Goal: Task Accomplishment & Management: Complete application form

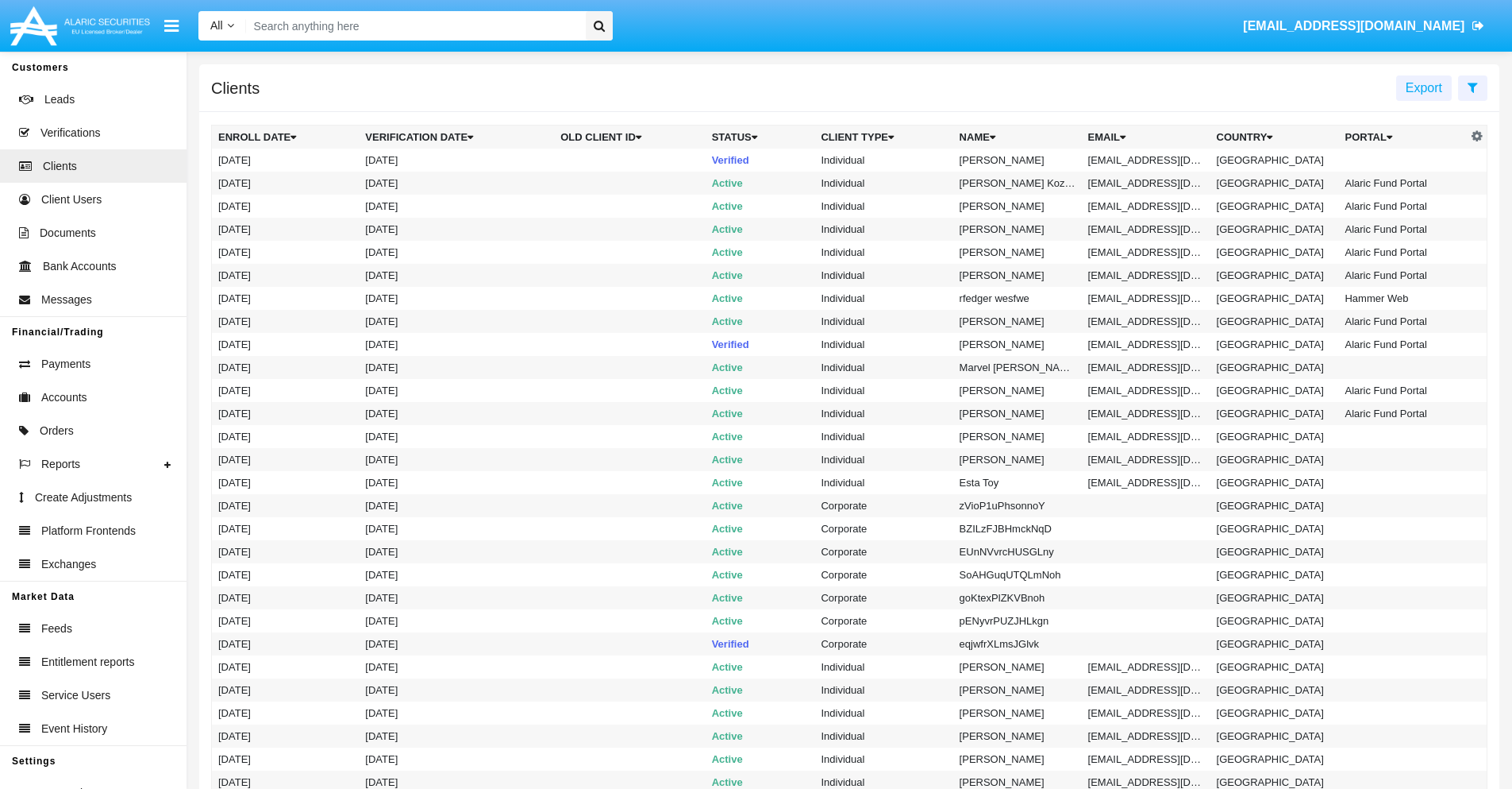
click at [1472, 86] on icon at bounding box center [1472, 87] width 10 height 12
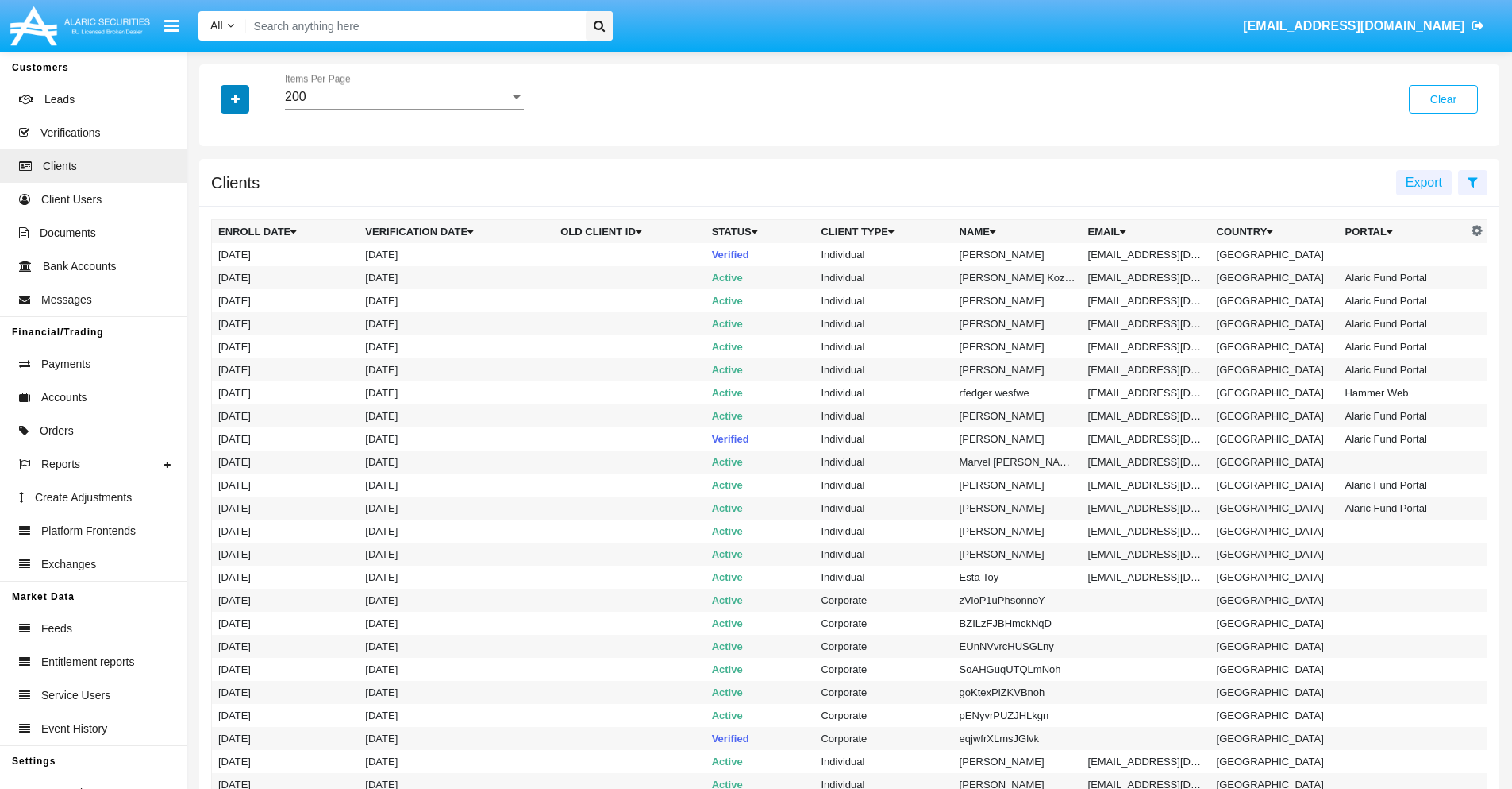
click at [235, 98] on icon "button" at bounding box center [235, 99] width 9 height 11
click at [247, 270] on span "Email" at bounding box center [247, 270] width 32 height 19
click at [218, 276] on input "Email" at bounding box center [217, 276] width 1 height 1
checkbox input "true"
click at [235, 98] on icon "button" at bounding box center [235, 99] width 9 height 11
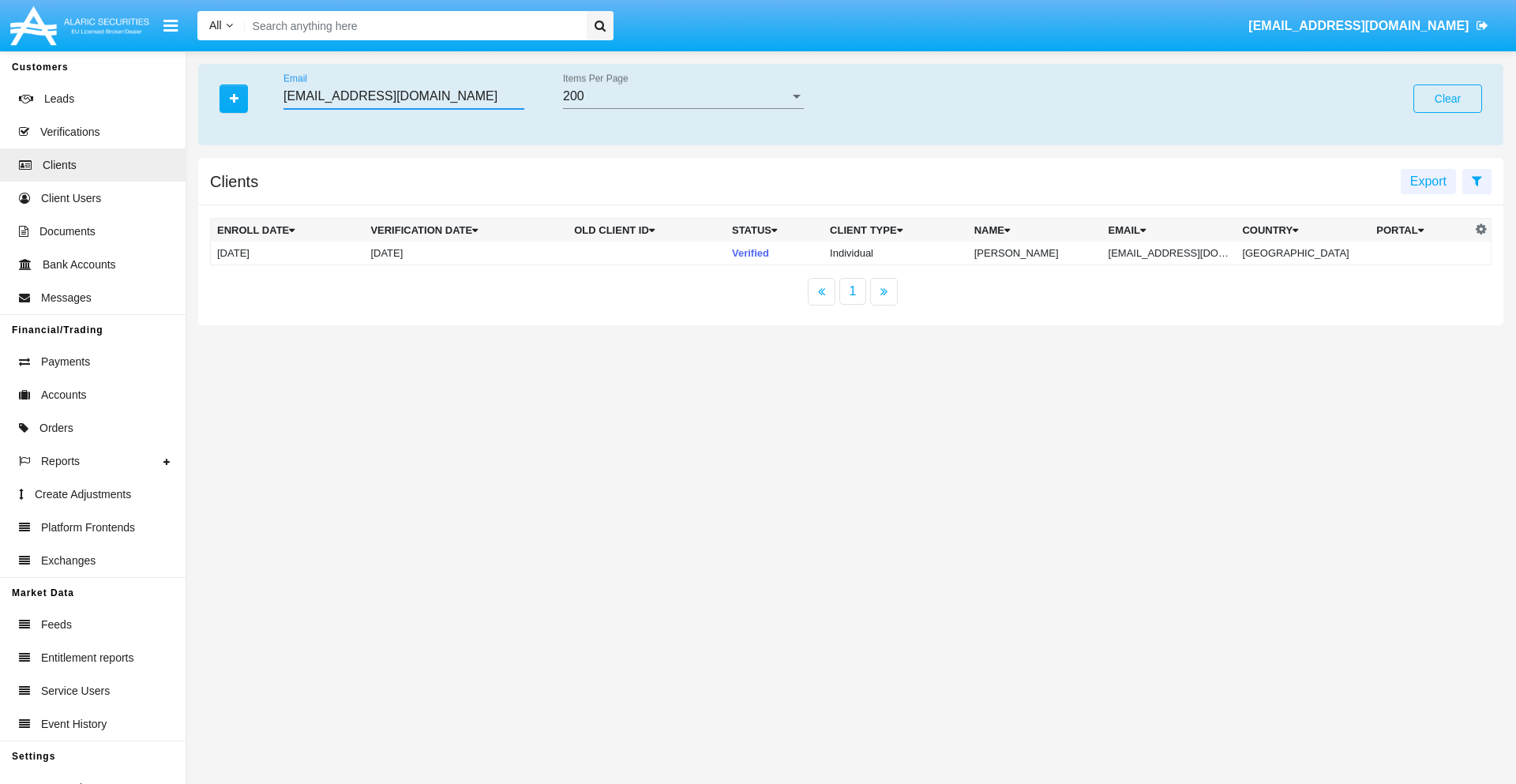
type input "2x-j3qqsjx@lvvi95-ufg.hk"
click at [1179, 253] on td "2x-j3qqsjx@lvvi95-ufg.hk" at bounding box center [1169, 253] width 134 height 24
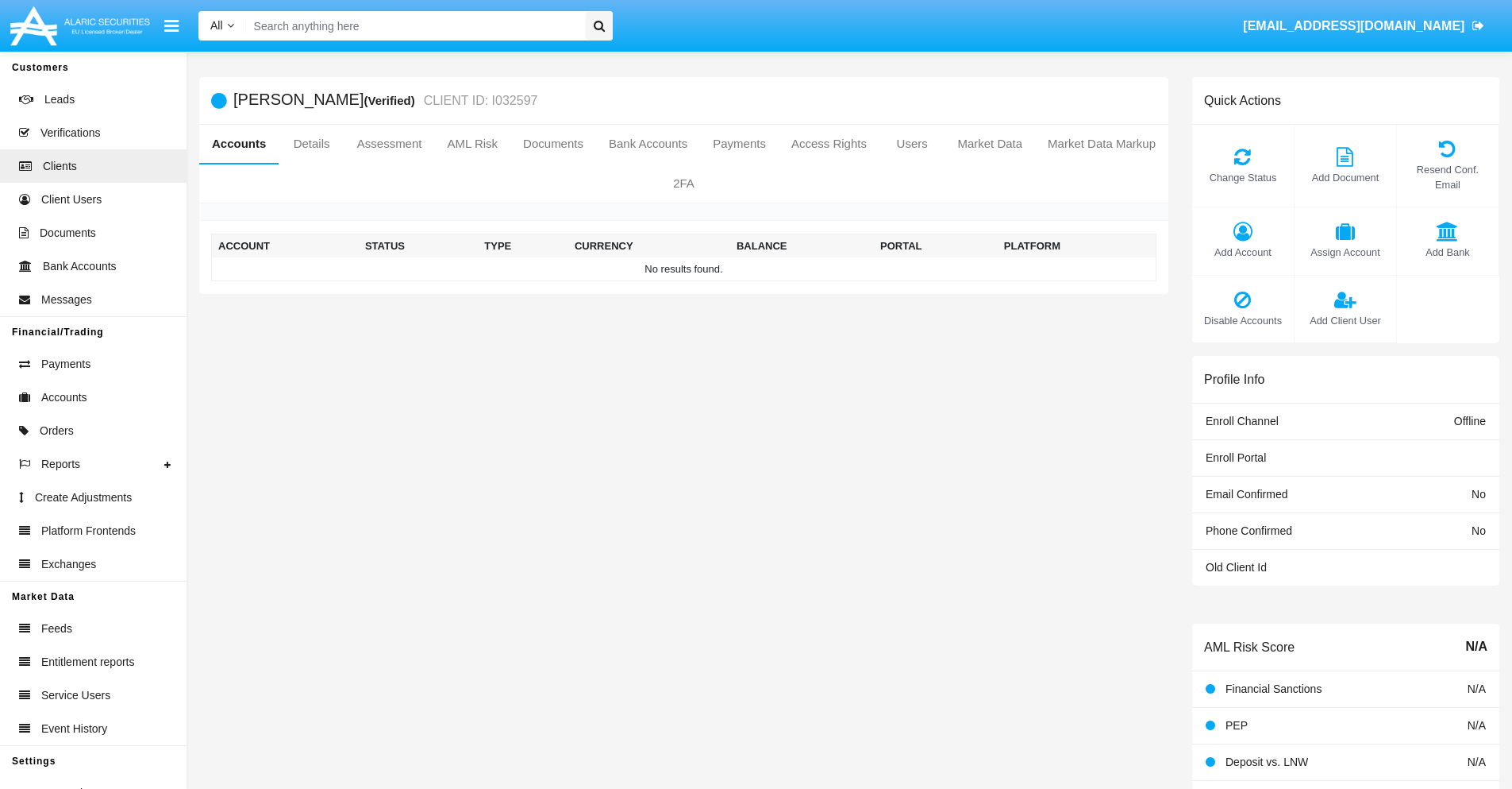
click at [1243, 252] on span "Add Account" at bounding box center [1243, 253] width 86 height 15
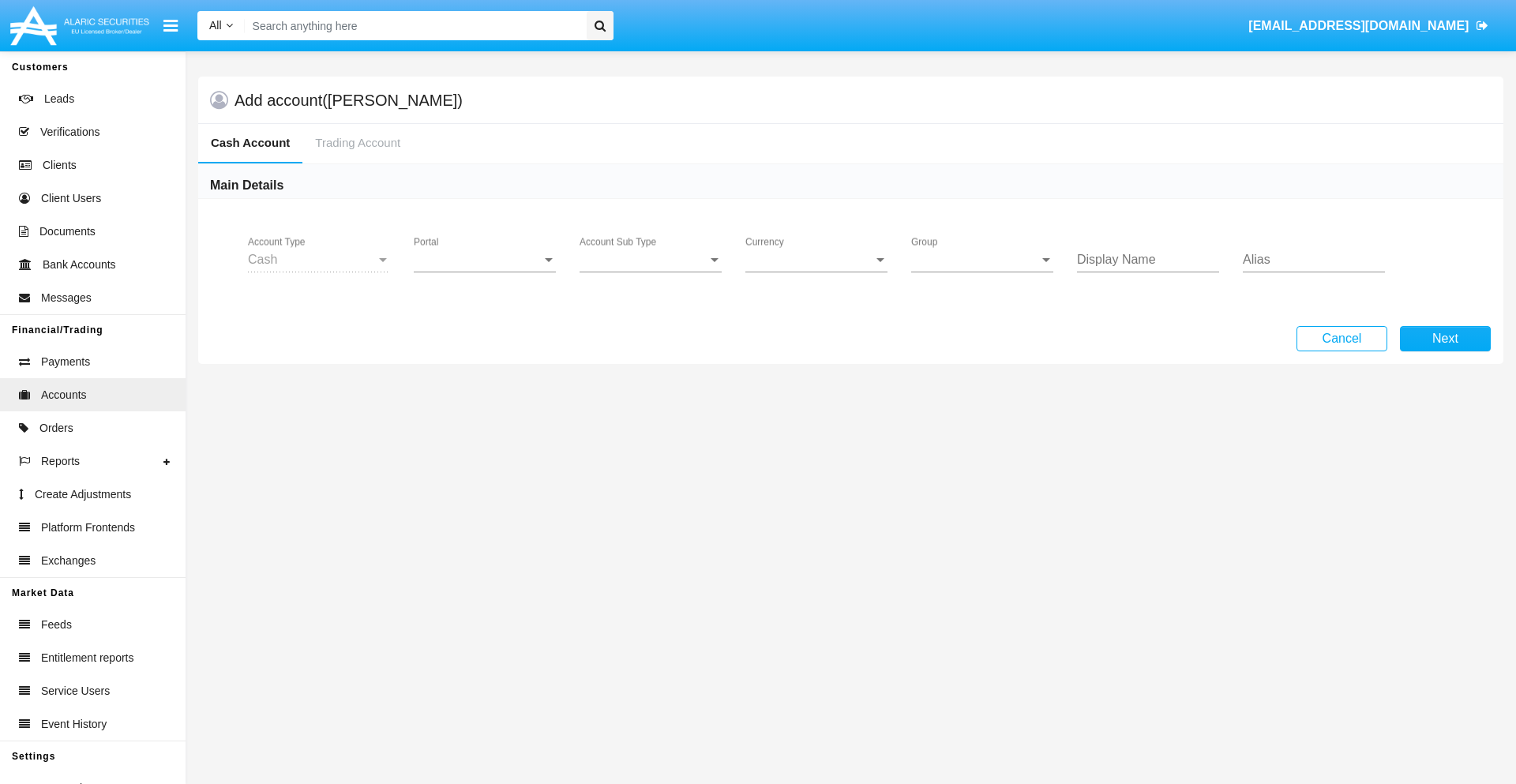
click at [484, 259] on span "Portal" at bounding box center [478, 259] width 128 height 14
click at [486, 385] on span "Alaric Pro" at bounding box center [486, 384] width 146 height 38
click at [651, 259] on span "Account Sub Type" at bounding box center [643, 259] width 128 height 14
click at [651, 272] on span "Trading Cash" at bounding box center [650, 272] width 142 height 38
click at [982, 259] on span "Group" at bounding box center [975, 259] width 128 height 14
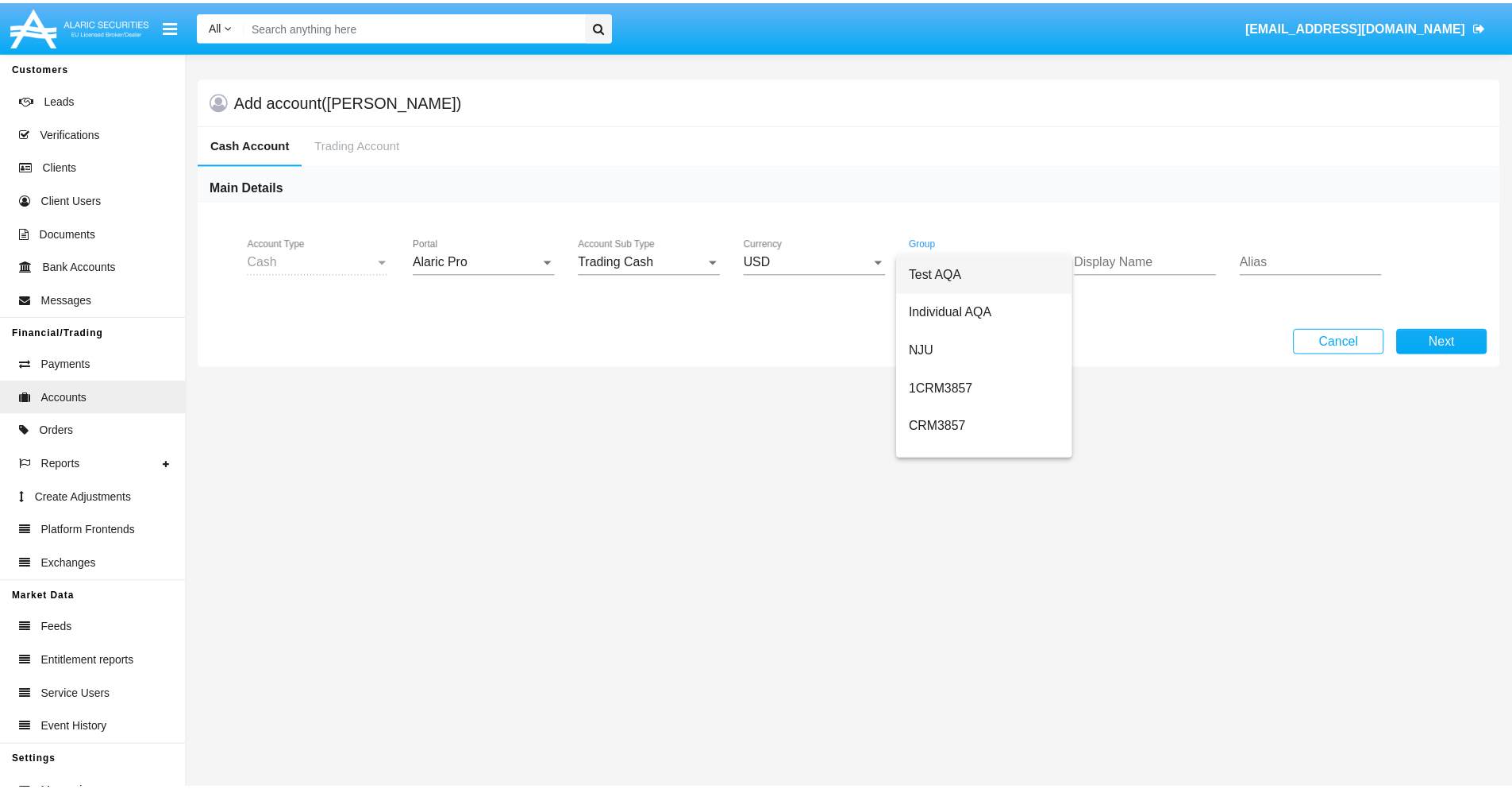
scroll to position [711, 0]
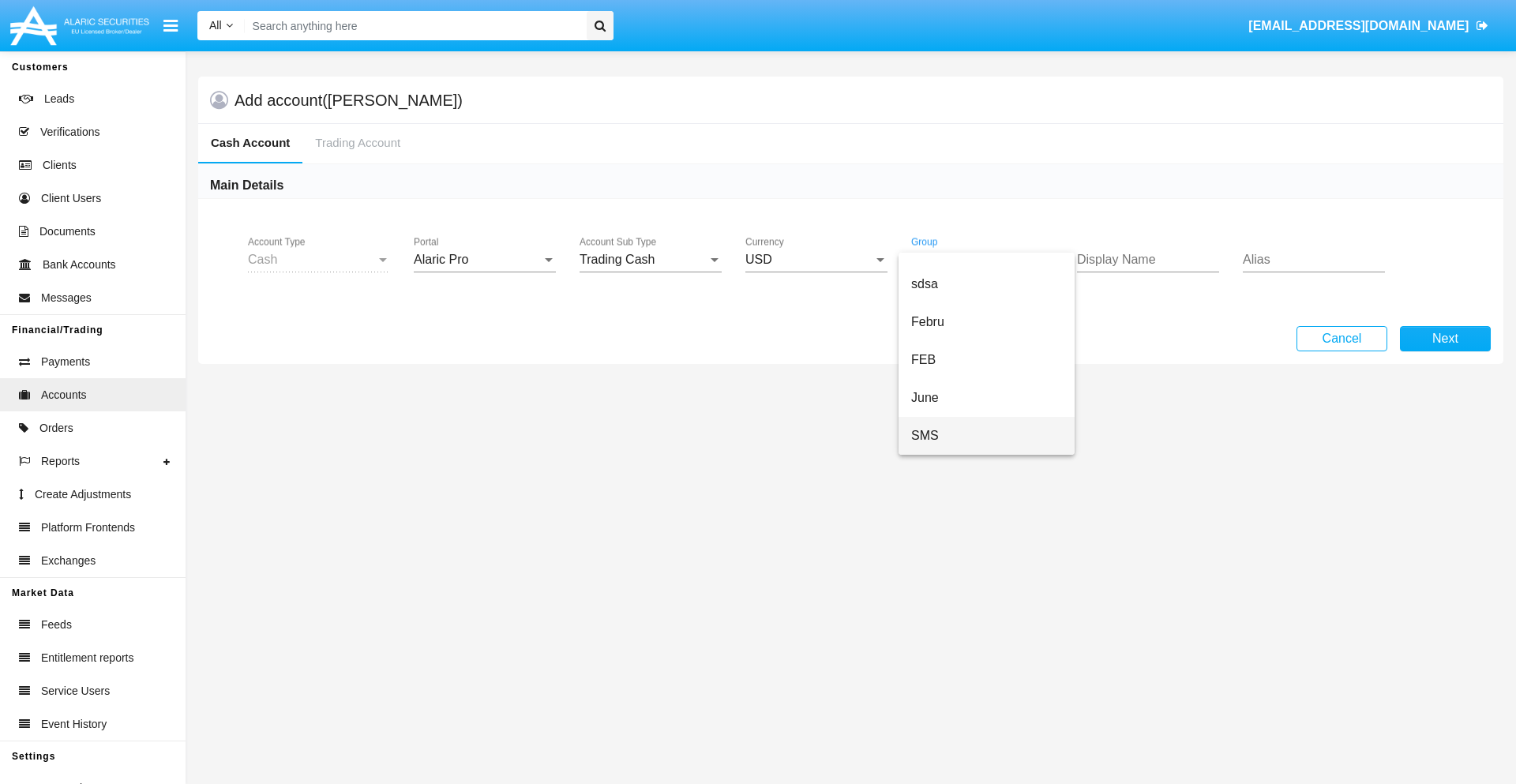
click at [986, 435] on span "SMS" at bounding box center [987, 435] width 150 height 38
type input "tan"
type input "cyan"
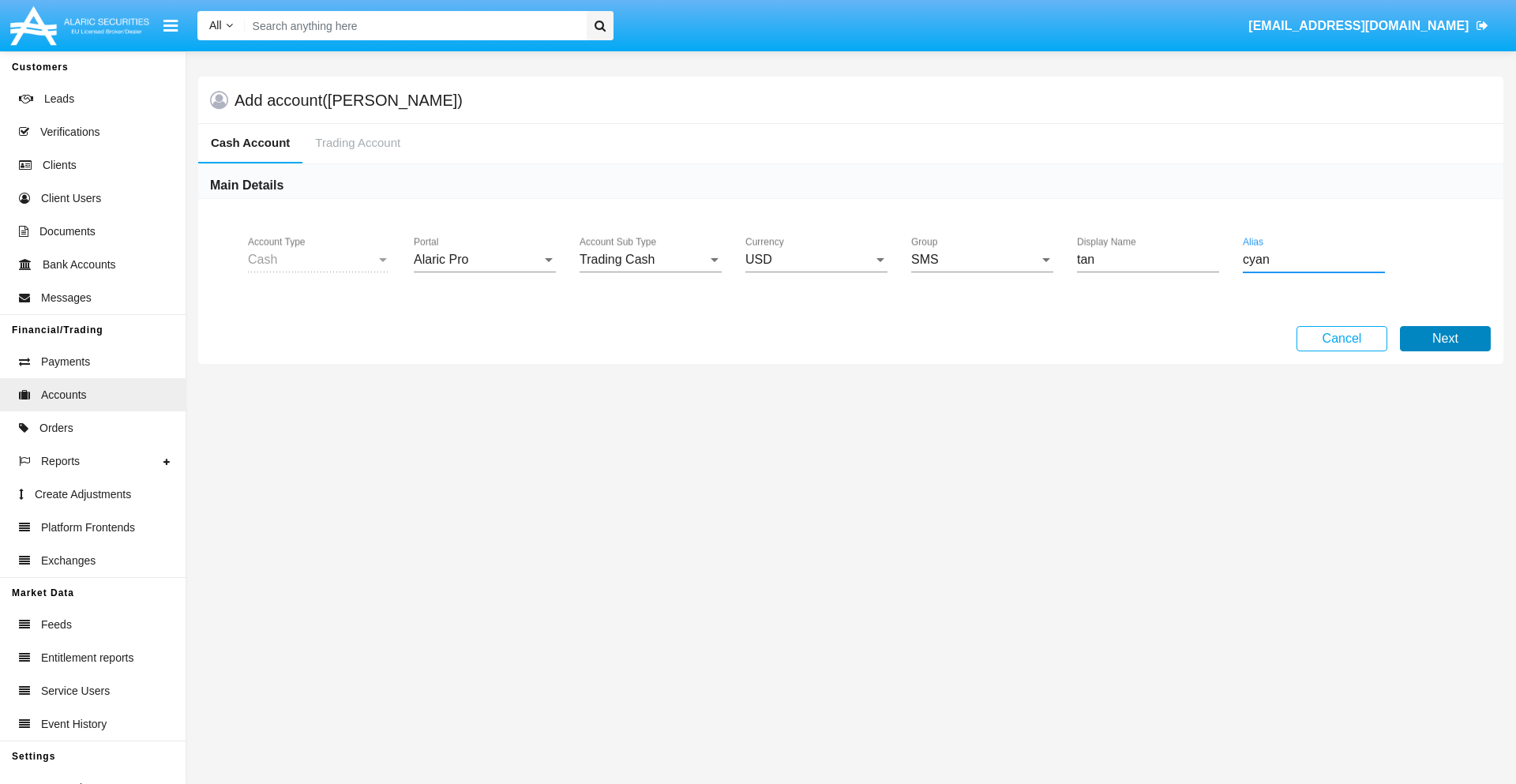
click at [1445, 338] on button "Next" at bounding box center [1445, 338] width 91 height 25
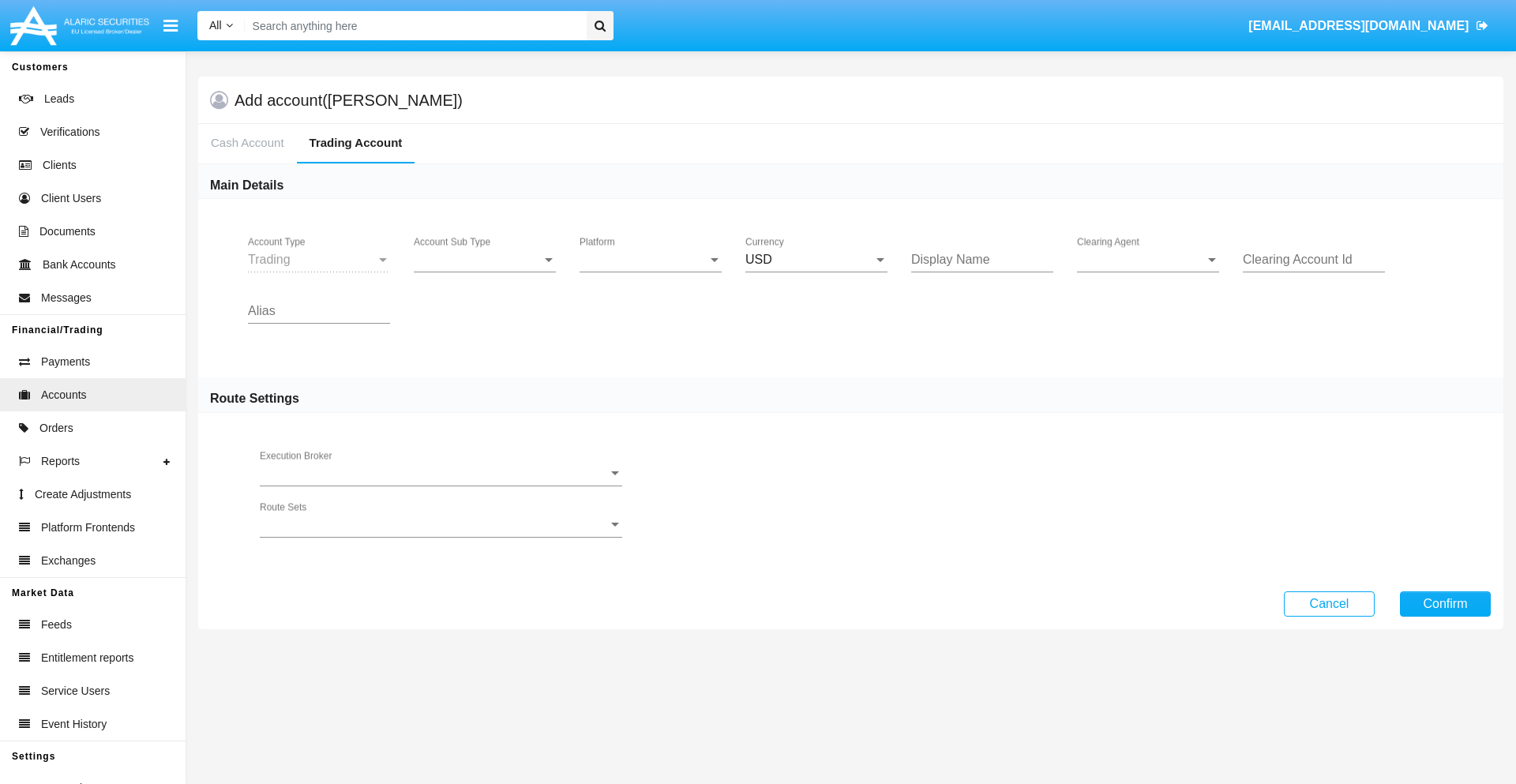
click at [484, 259] on span "Account Sub Type" at bounding box center [478, 259] width 128 height 14
click at [484, 272] on span "Trading" at bounding box center [484, 272] width 142 height 38
click at [651, 259] on span "Platform" at bounding box center [643, 259] width 128 height 14
click at [651, 272] on span "Hammer Lite" at bounding box center [650, 272] width 142 height 38
click at [1148, 259] on span "Clearing Agent" at bounding box center [1141, 259] width 128 height 14
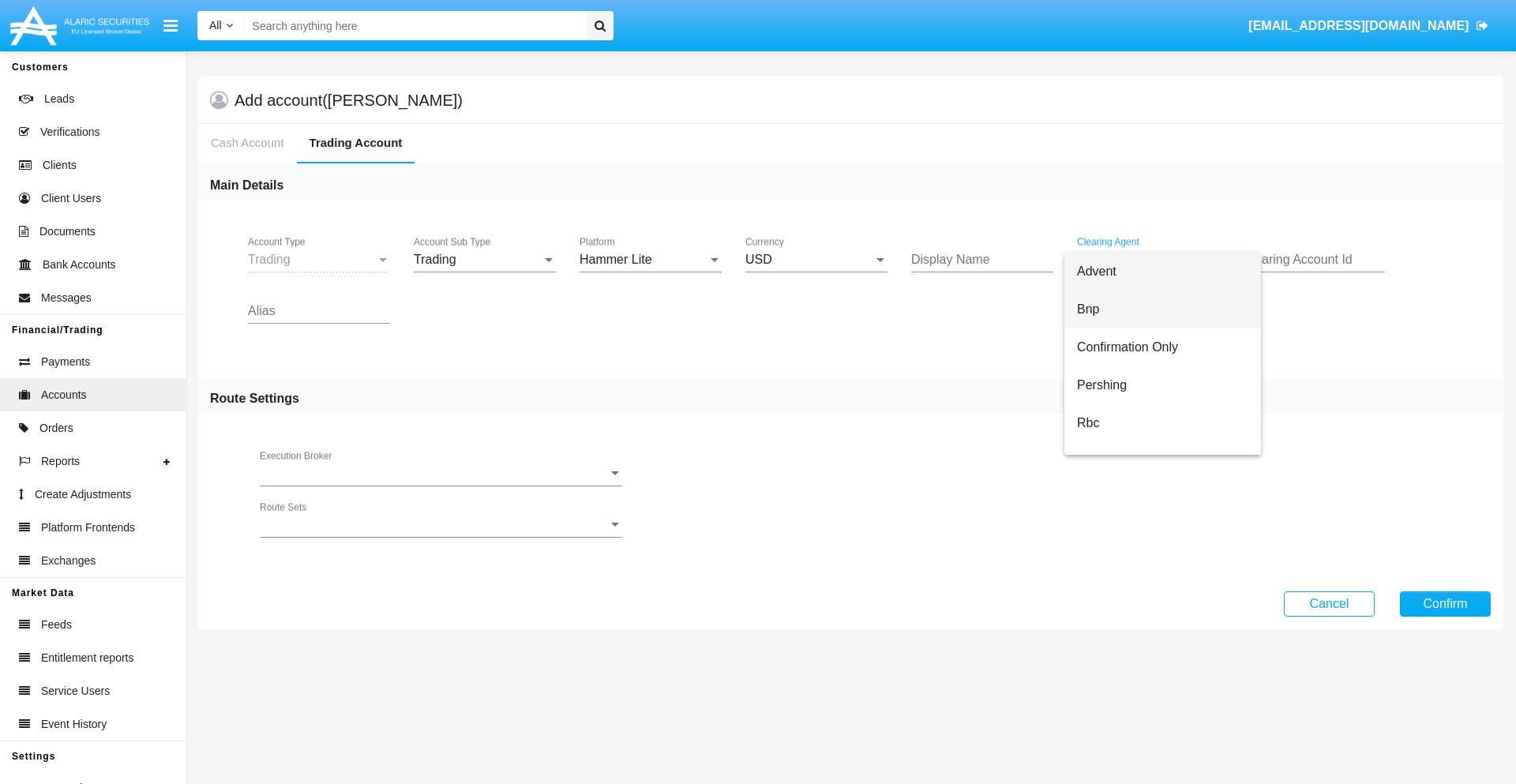
click at [1162, 309] on span "Bnp" at bounding box center [1162, 309] width 171 height 38
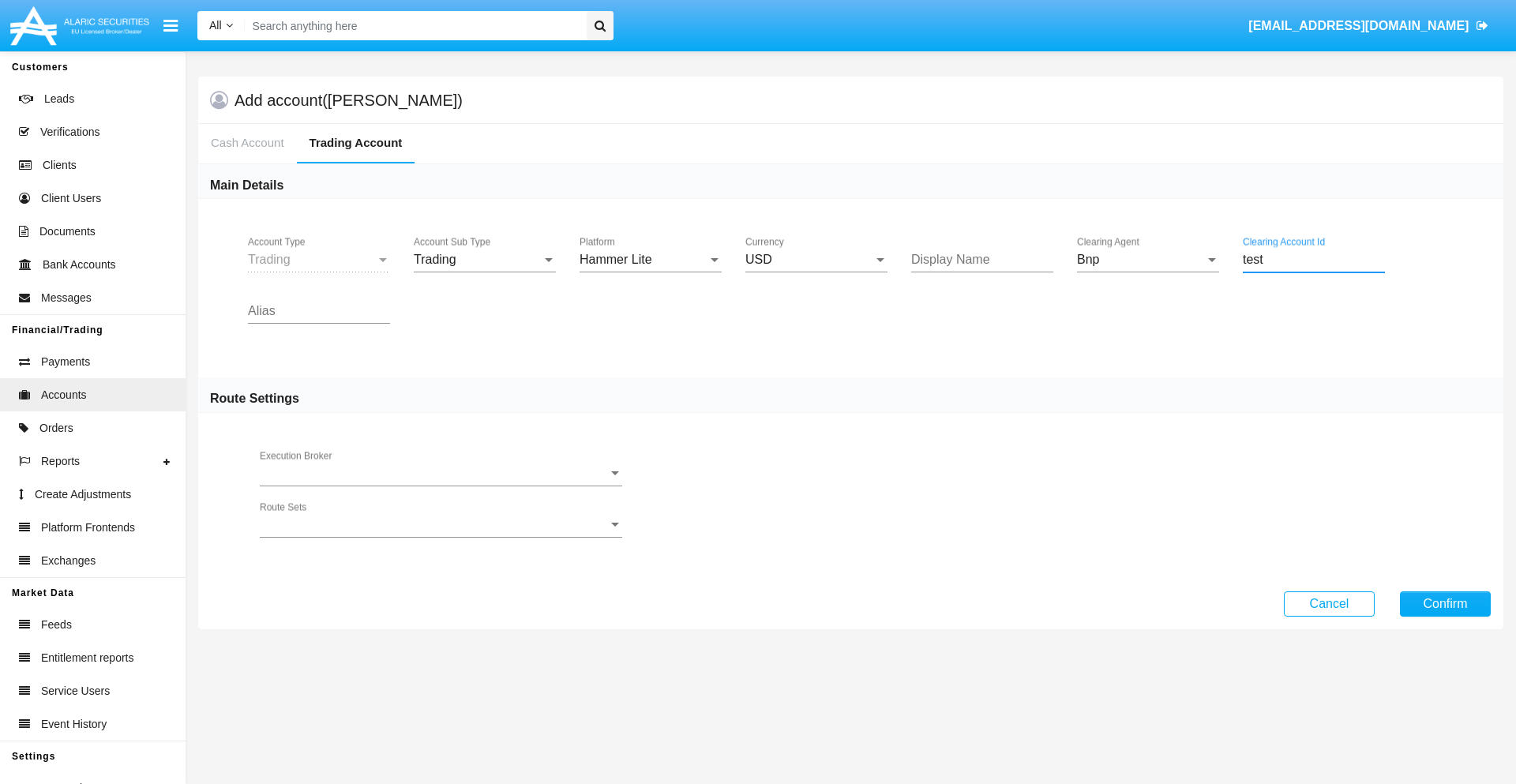
type input "test"
type input "lime"
type input "orange"
click at [1445, 603] on button "Confirm" at bounding box center [1445, 604] width 91 height 25
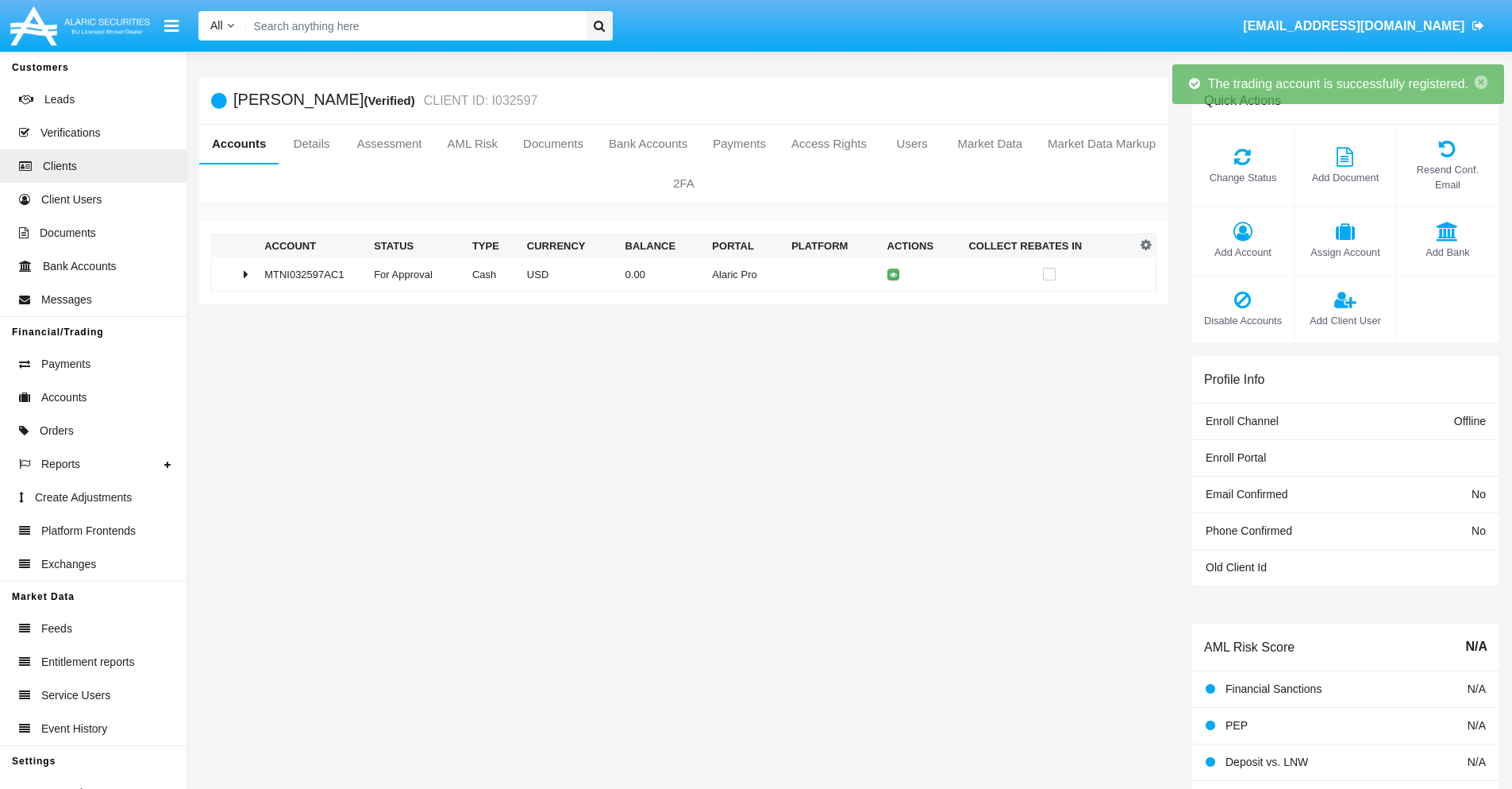
click at [678, 274] on td "0.00" at bounding box center [663, 274] width 87 height 34
click at [893, 274] on icon at bounding box center [896, 274] width 8 height 8
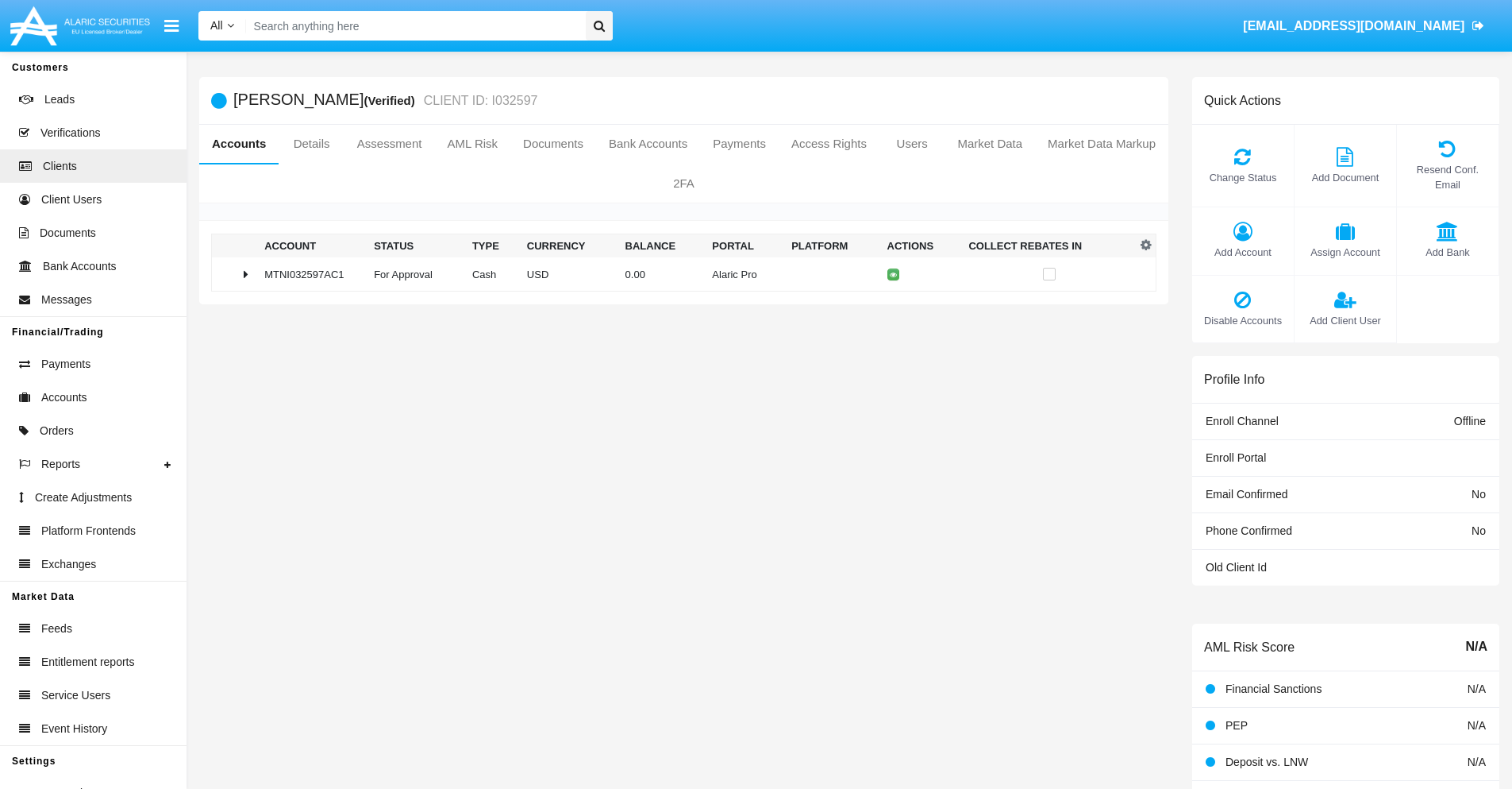
click at [678, 274] on td "0.00" at bounding box center [663, 274] width 87 height 34
click at [893, 307] on icon at bounding box center [896, 308] width 8 height 8
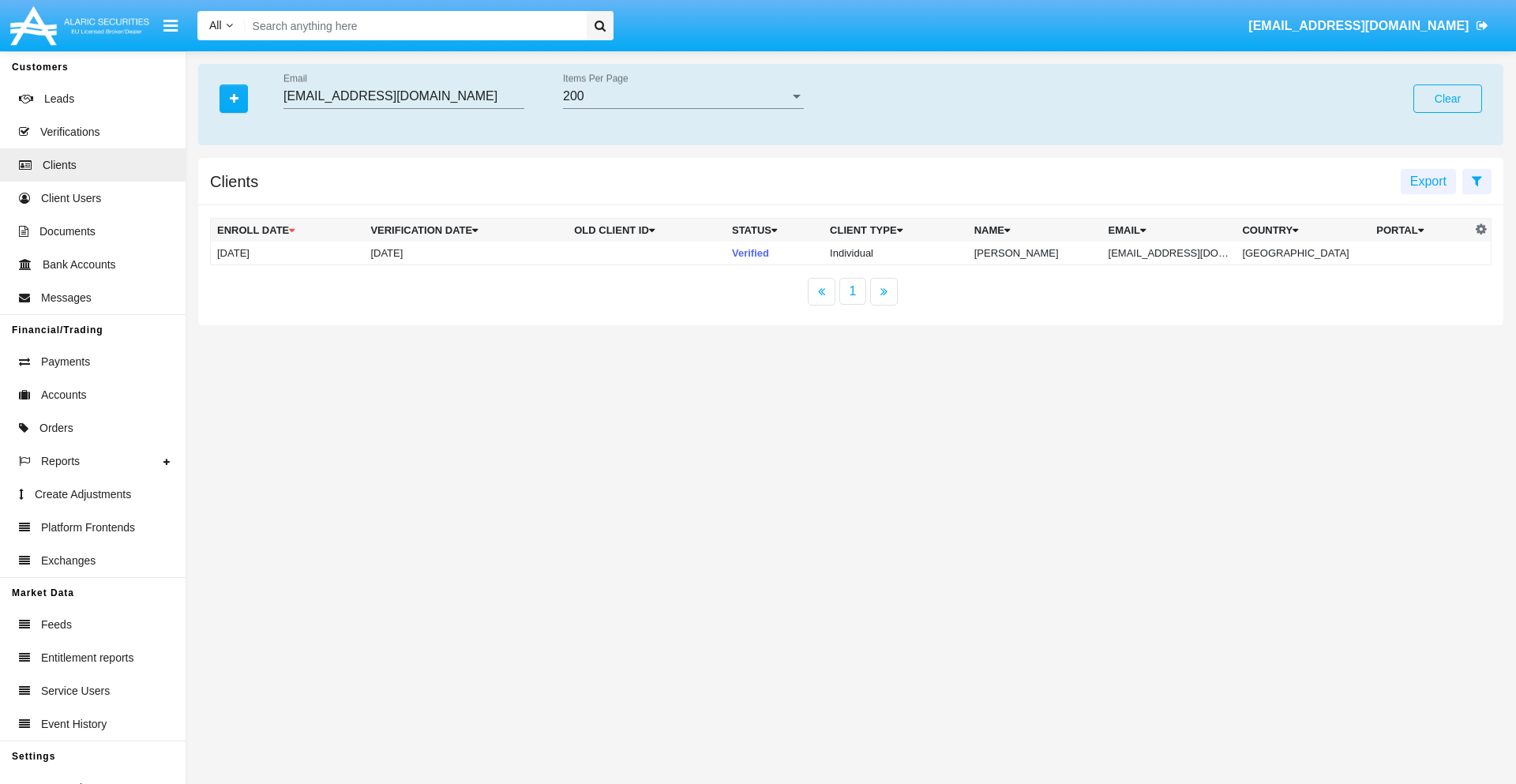
click at [1447, 99] on button "Clear" at bounding box center [1447, 99] width 69 height 28
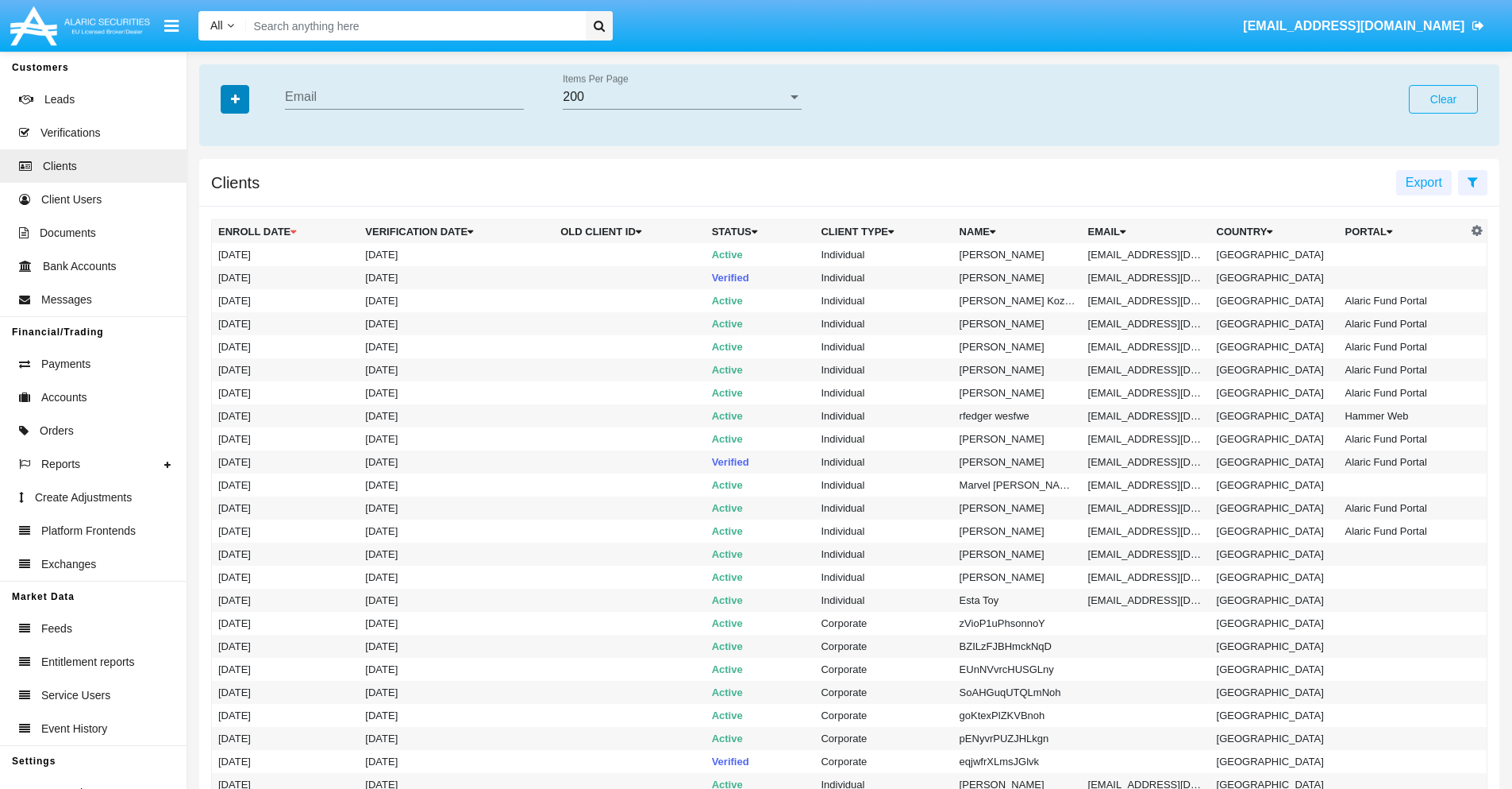
click at [235, 98] on icon "button" at bounding box center [235, 99] width 9 height 11
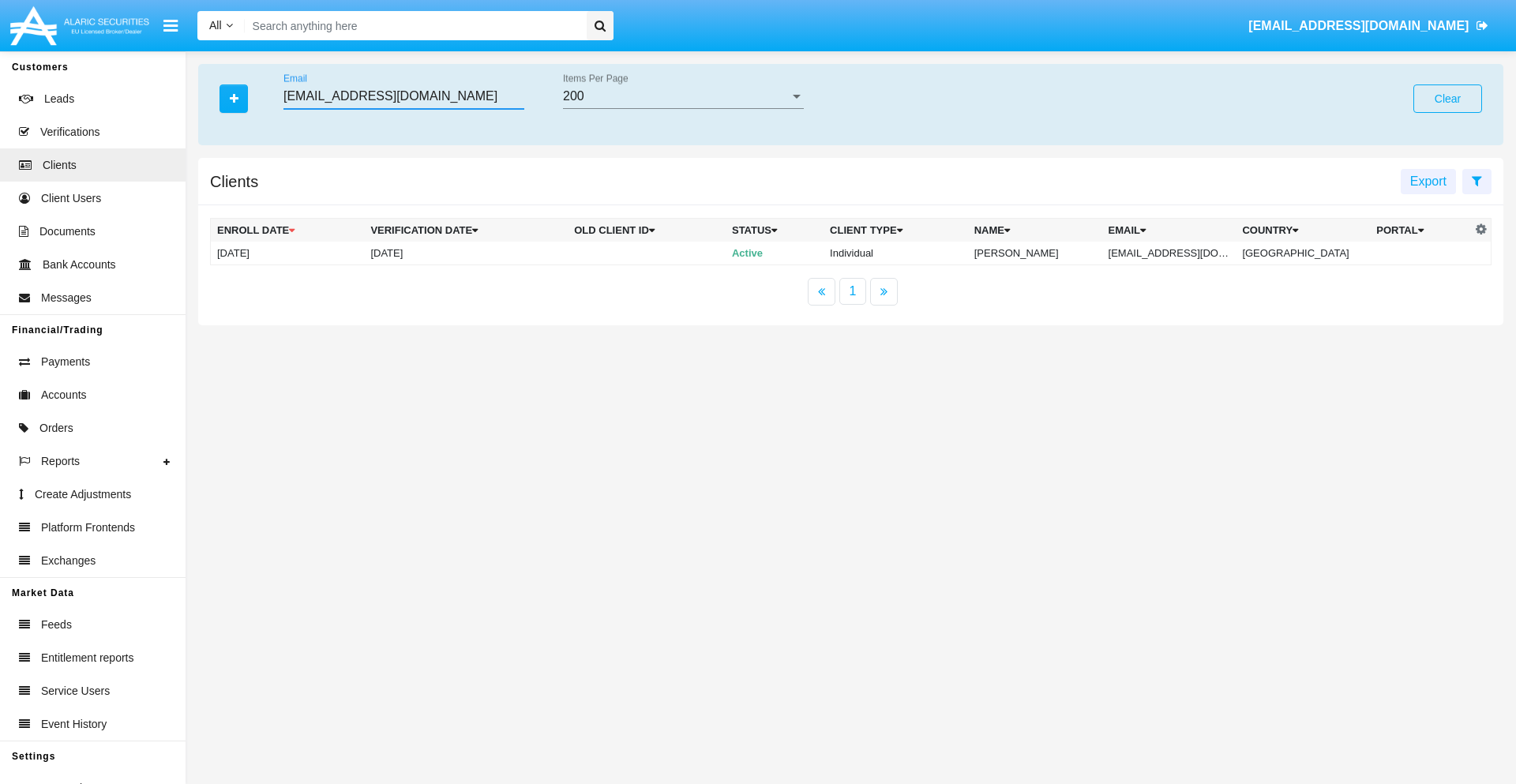
type input "ybq-us@c5n.sg"
click at [1178, 253] on td "ybq-us@c5n.sg" at bounding box center [1169, 253] width 134 height 24
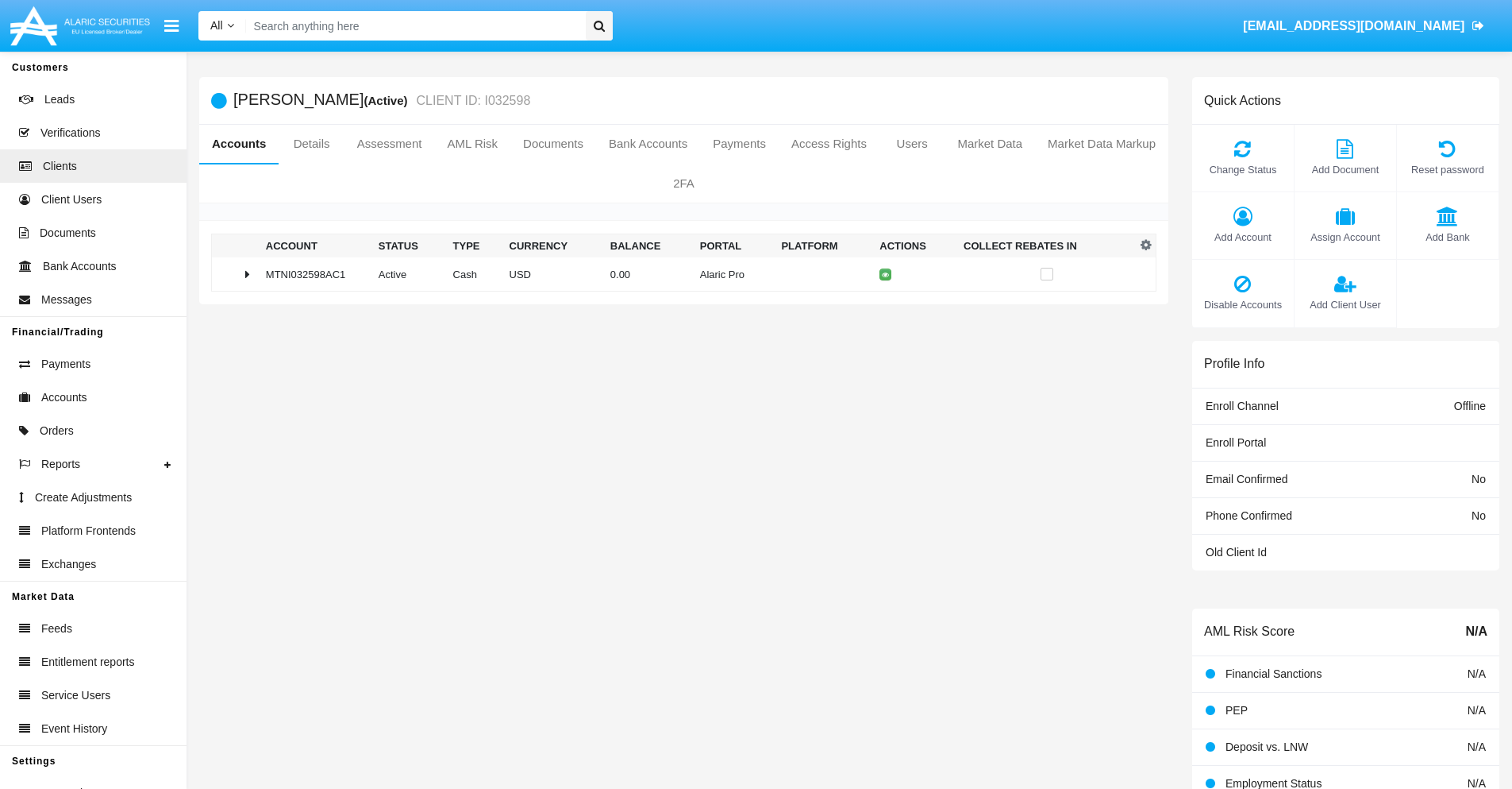
click at [1243, 237] on span "Add Account" at bounding box center [1243, 237] width 86 height 15
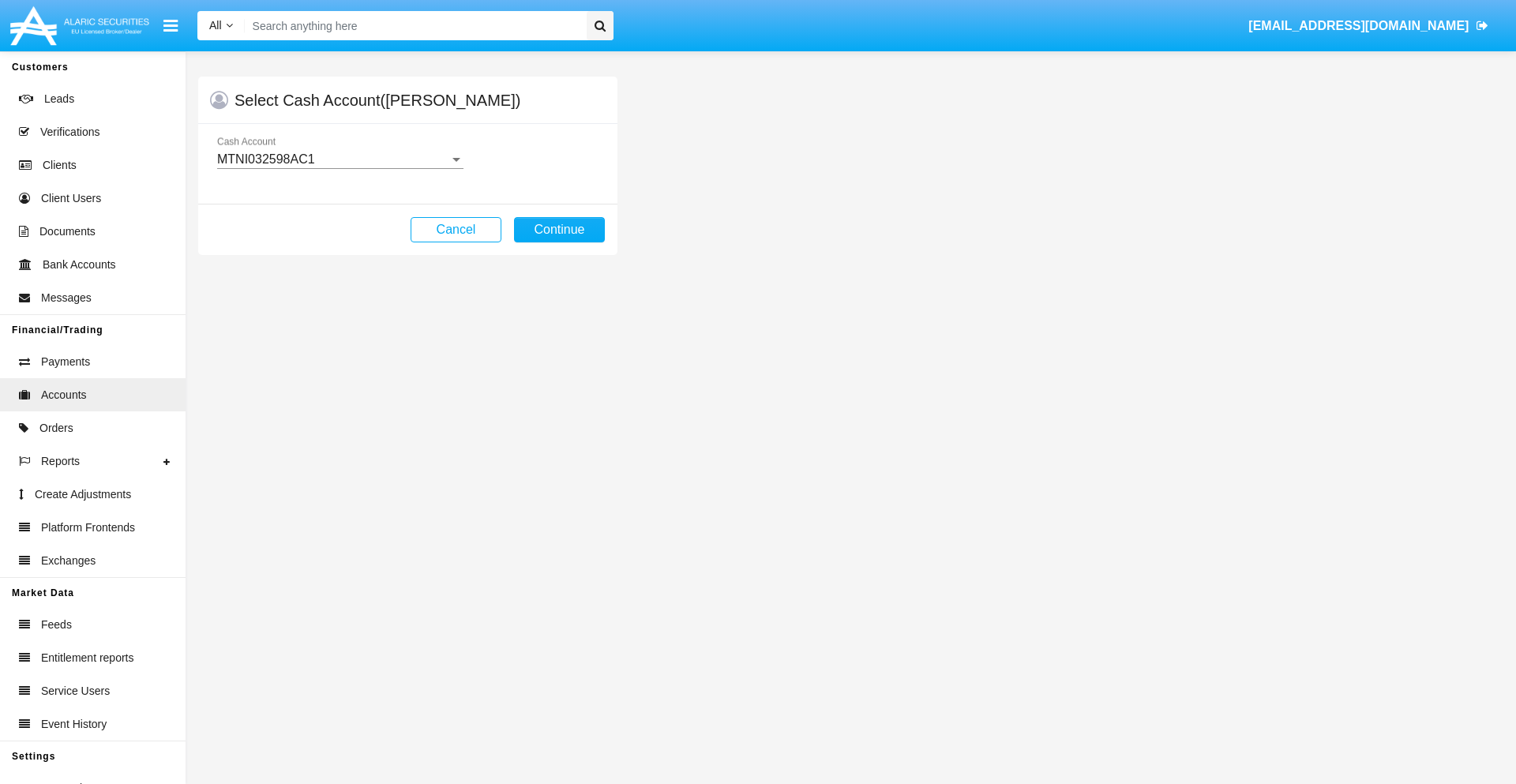
click at [340, 160] on div "MTNI032598AC1" at bounding box center [333, 159] width 232 height 14
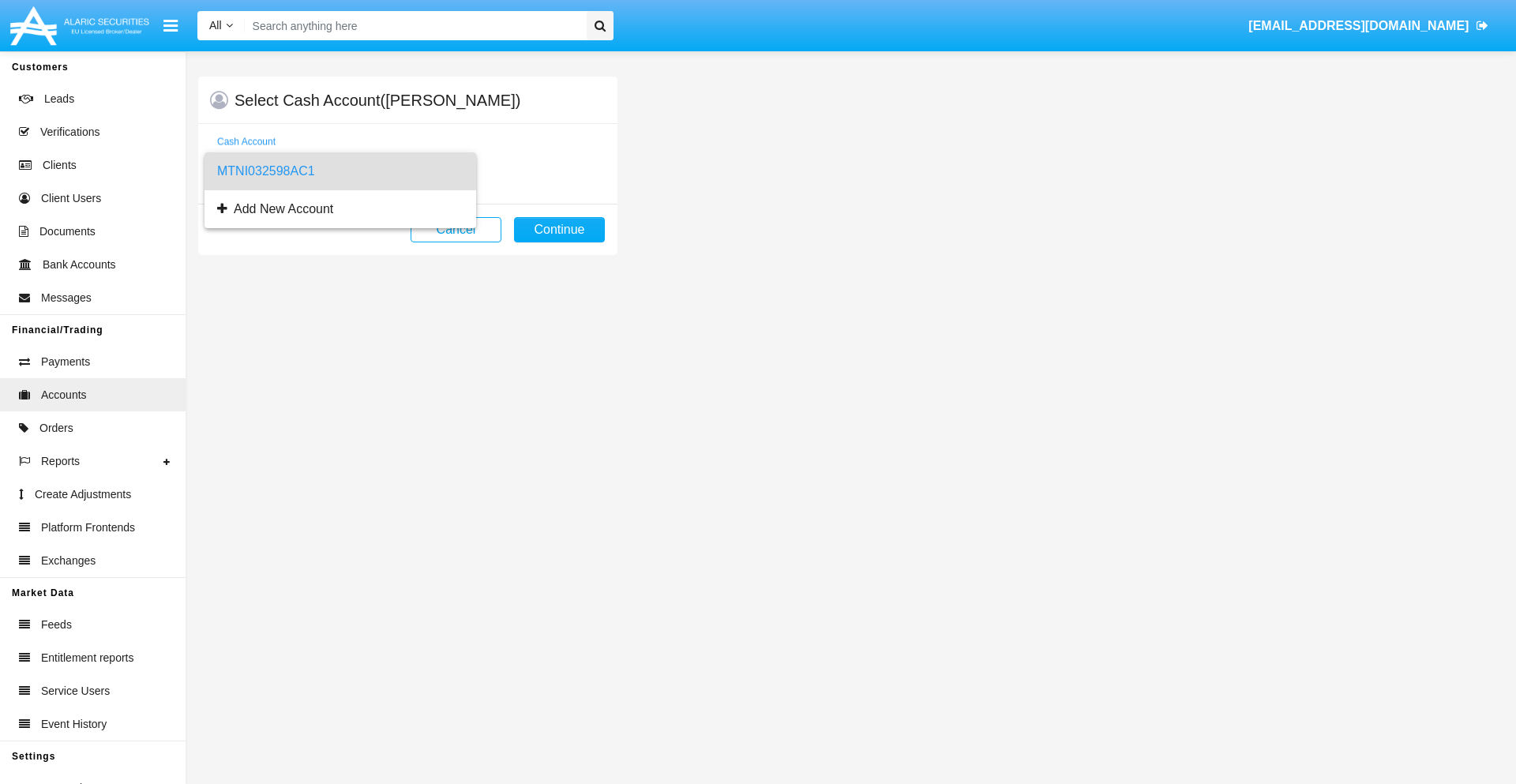
click at [340, 171] on span "MTNI032598AC1" at bounding box center [340, 171] width 246 height 38
click at [559, 229] on button "Continue" at bounding box center [559, 229] width 91 height 25
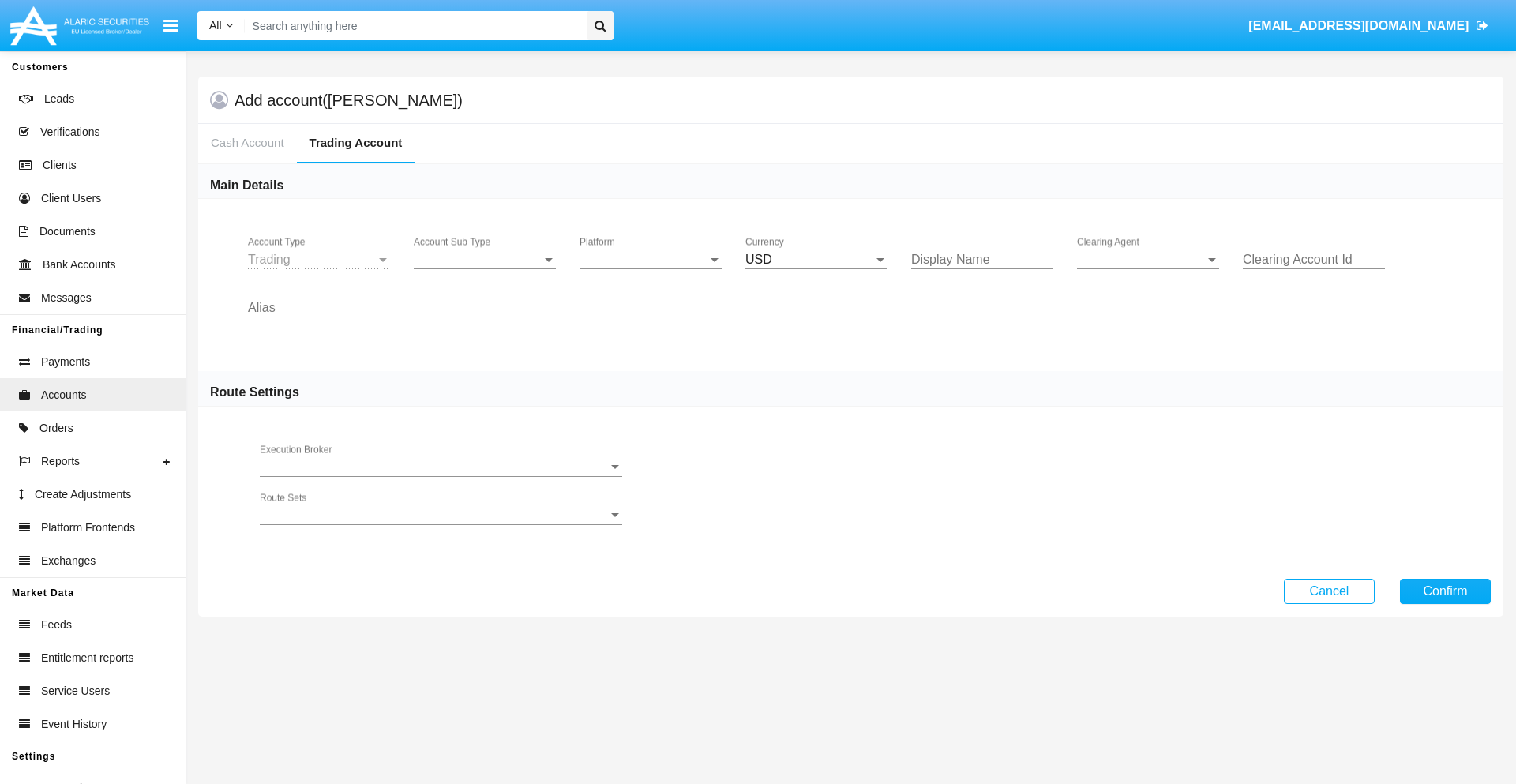
click at [484, 259] on span "Account Sub Type" at bounding box center [478, 259] width 128 height 14
click at [484, 272] on span "Trading" at bounding box center [484, 272] width 142 height 38
click at [651, 259] on span "Platform" at bounding box center [643, 259] width 128 height 14
click at [651, 272] on span "Hammer Lite" at bounding box center [650, 272] width 142 height 38
click at [1148, 259] on span "Clearing Agent" at bounding box center [1141, 259] width 128 height 14
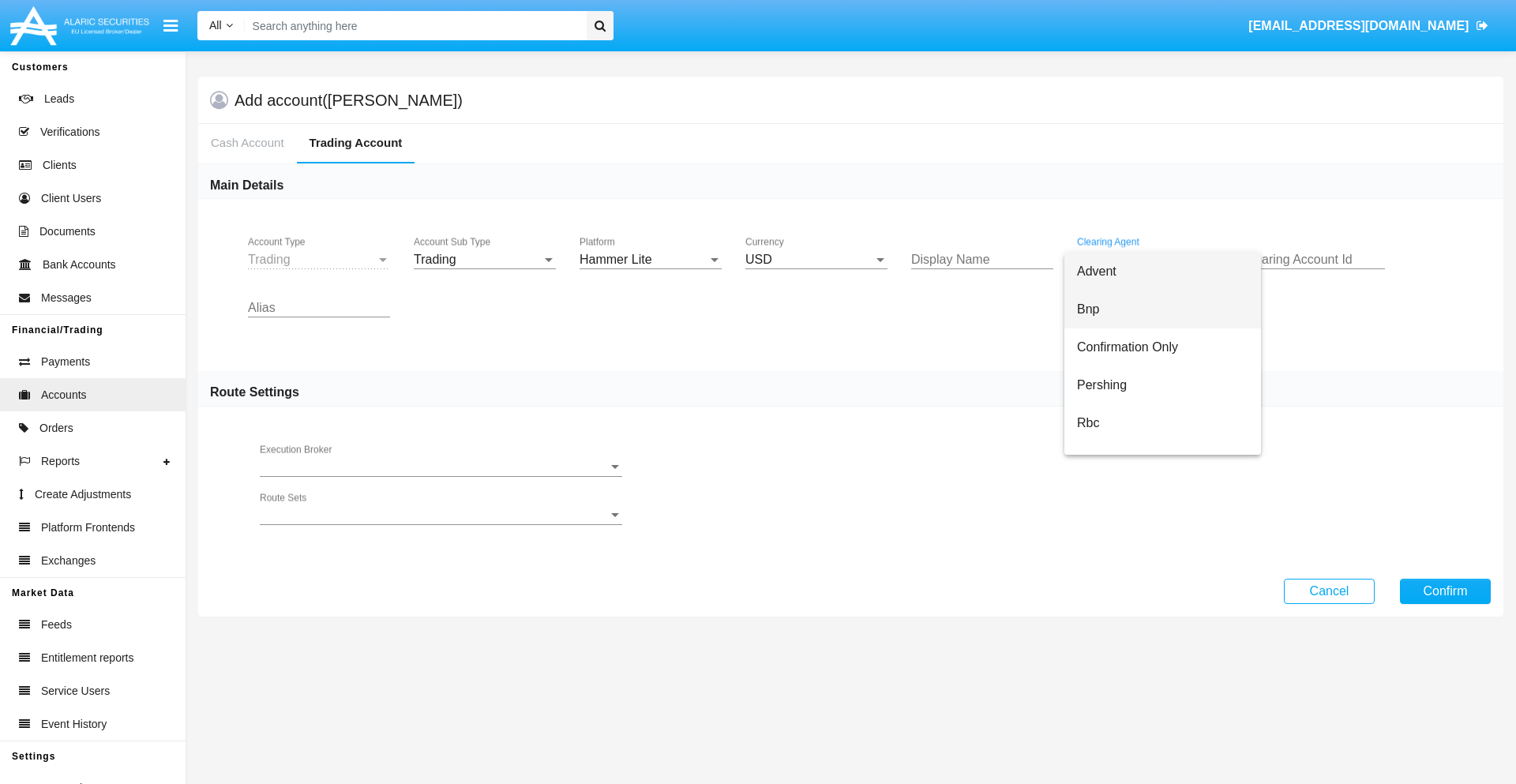
click at [1162, 309] on span "Bnp" at bounding box center [1162, 309] width 171 height 38
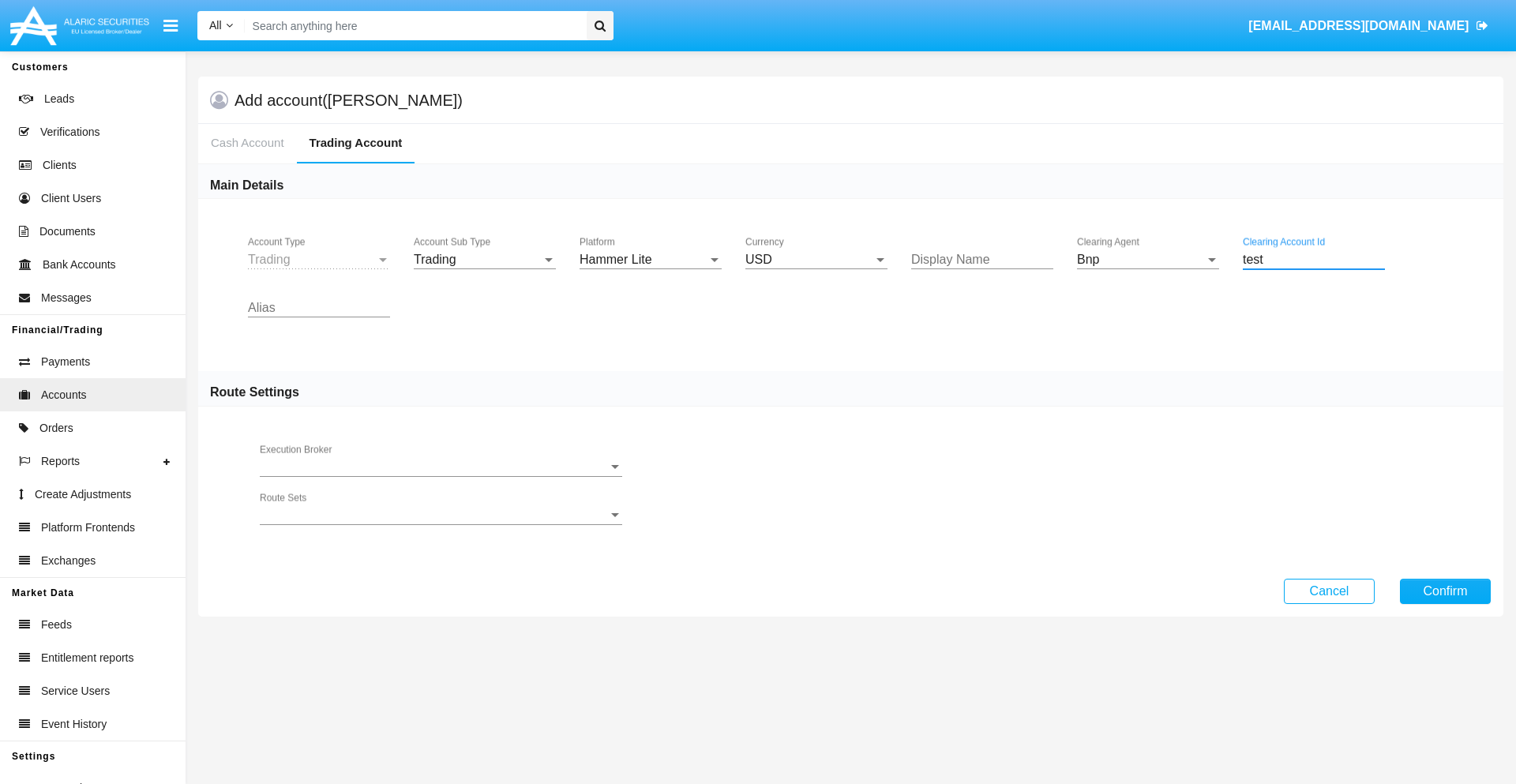
type input "test"
type input "tan"
type input "cyan"
click at [1445, 590] on button "Confirm" at bounding box center [1445, 590] width 91 height 25
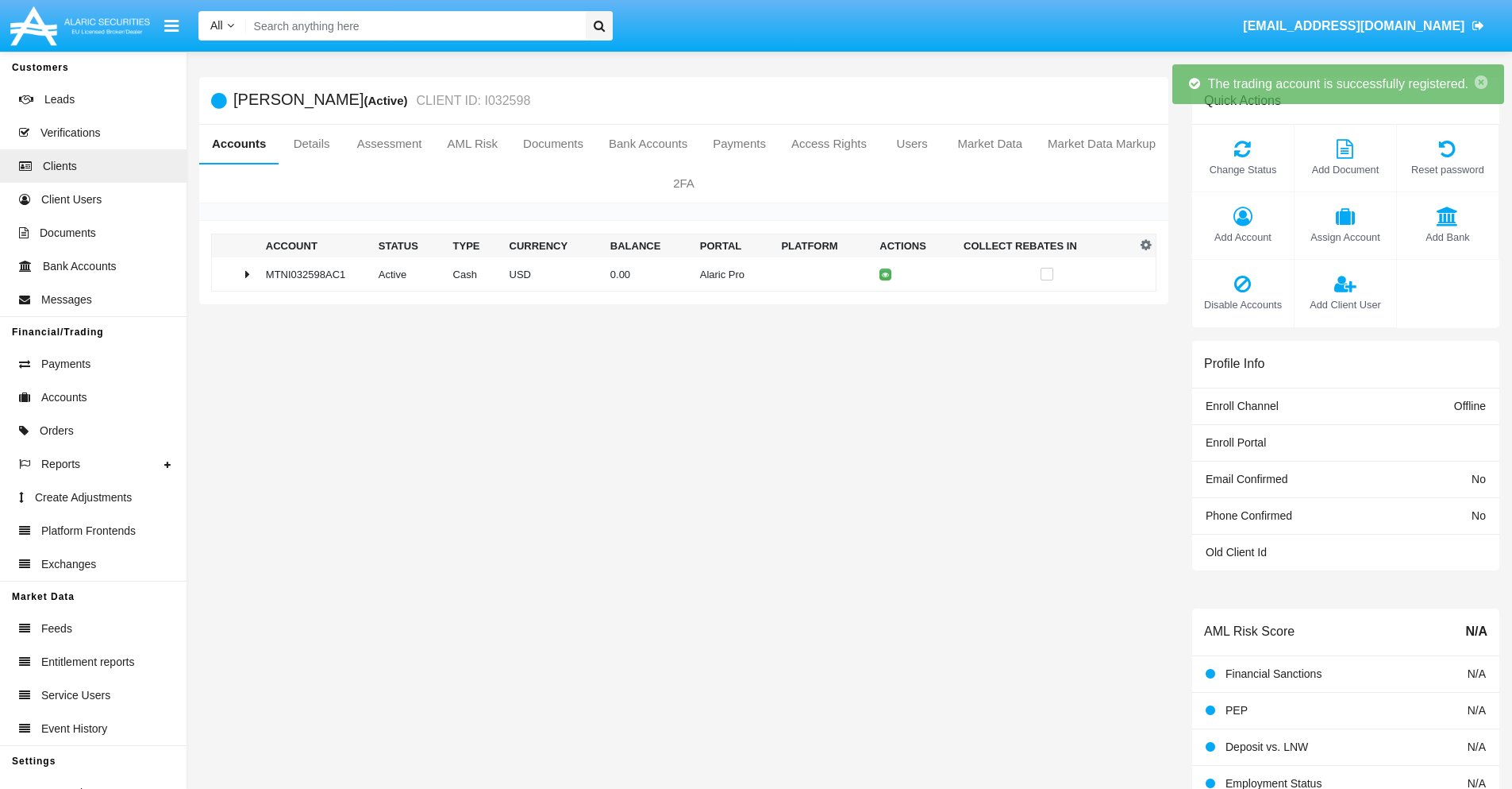
click at [678, 274] on td "0.00" at bounding box center [649, 274] width 90 height 34
